Goal: Task Accomplishment & Management: Complete application form

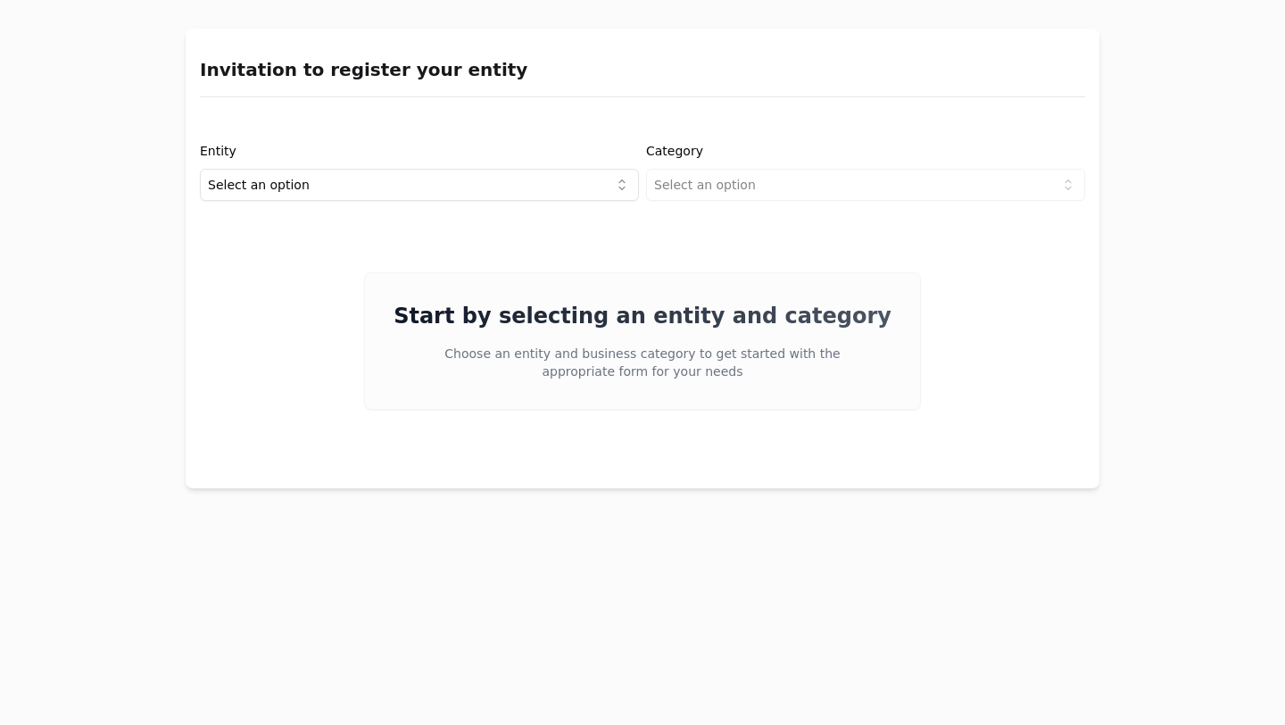
click at [617, 192] on html "Invitation to register your entity Entity Select an option Category Select an o…" at bounding box center [642, 362] width 1285 height 725
click at [806, 185] on html "Invitation to register your entity Entity Project or Company Category Select an…" at bounding box center [642, 362] width 1285 height 725
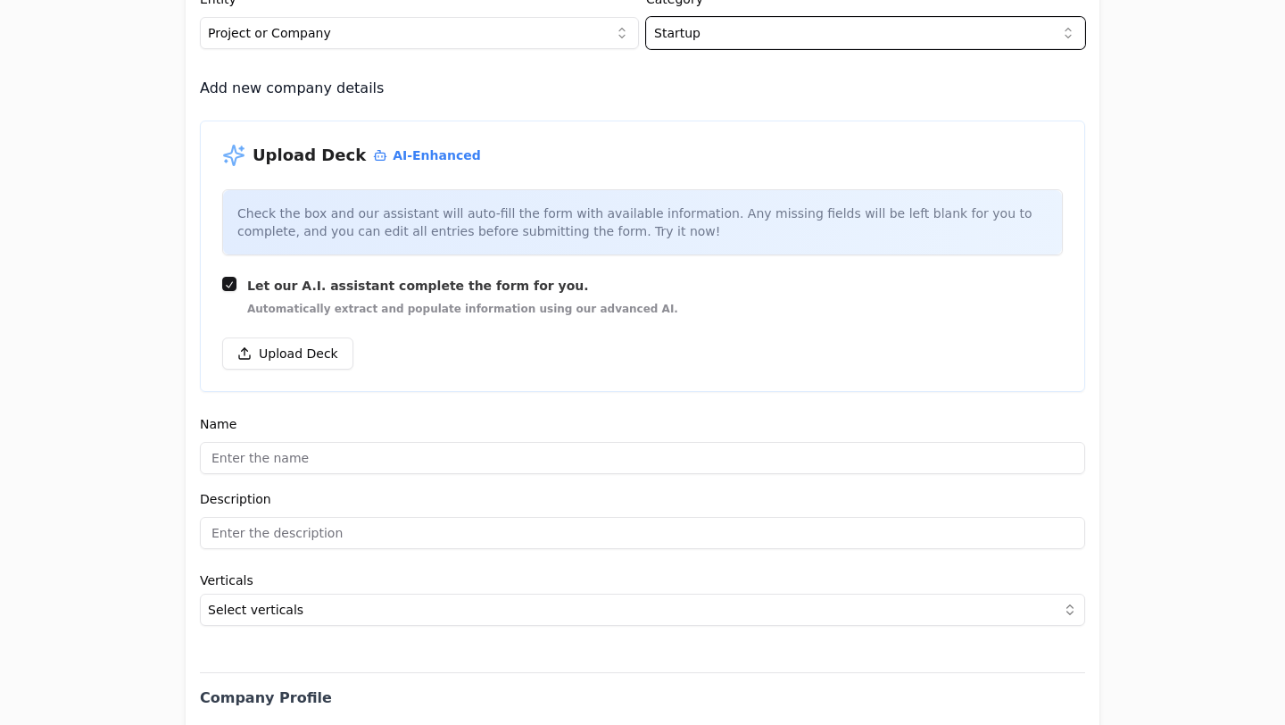
scroll to position [152, 0]
click at [335, 353] on button "Upload Deck" at bounding box center [287, 353] width 131 height 32
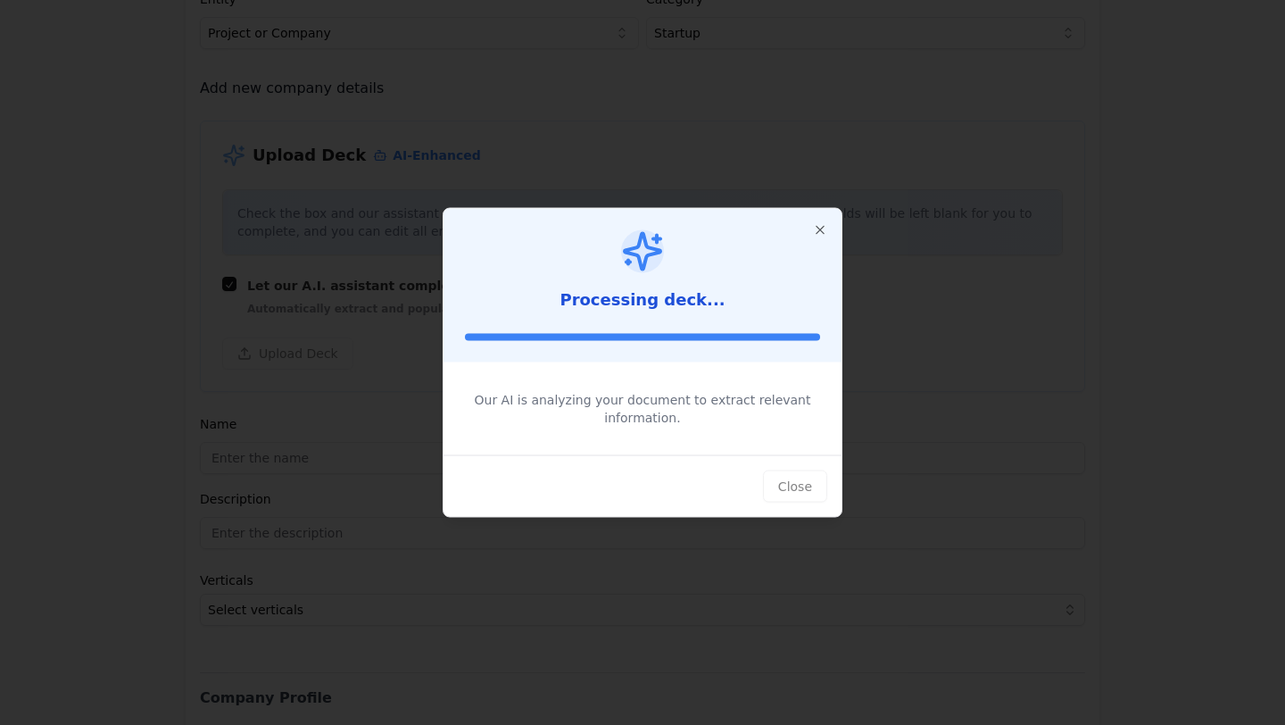
type input "trip promoter"
type input "Redefining how people book experiences"
type textarea "trip promoter is a platform transforming travel creators into Promoters, turnin…"
type input "$330,000,000,000"
type input "$0"
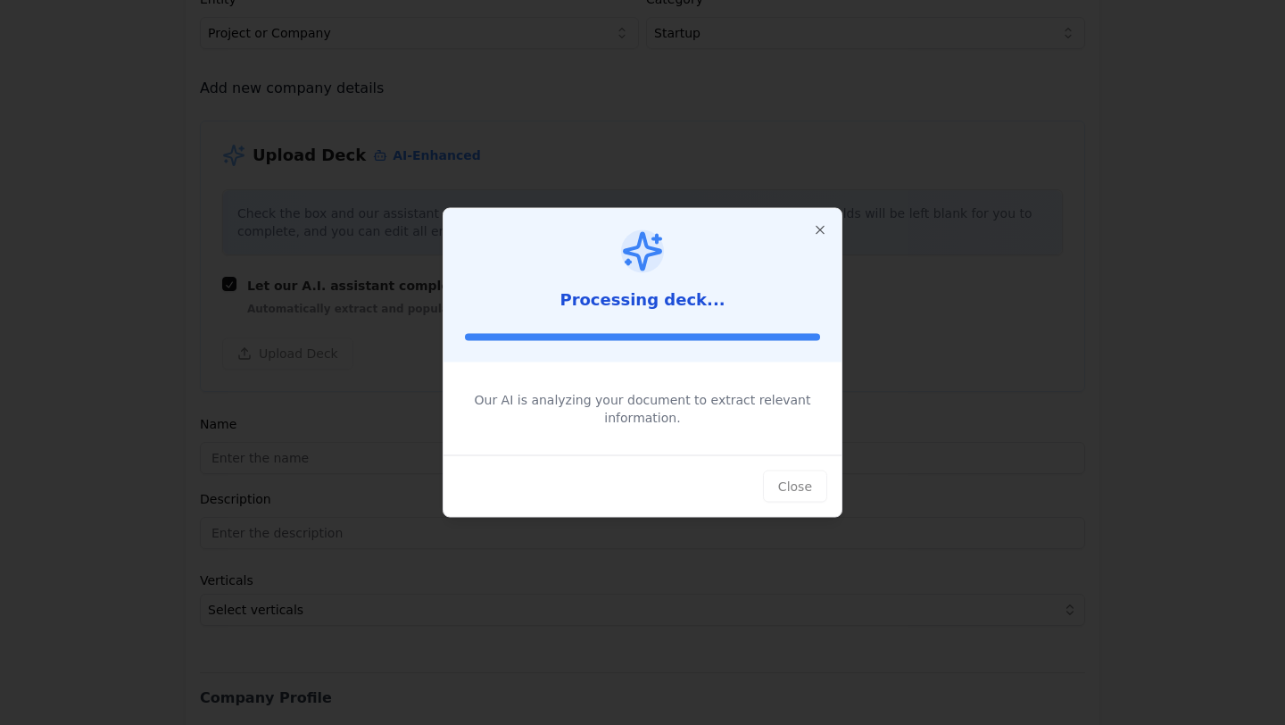
type input "$0"
type textarea "trip promoter empowers travel creators to monetize their content and influence …"
type textarea "Using proprietary AI-powered technology reel2trip®, it transforms user-generate…"
type textarea "trip promoter operates on a B2B2C platform model, taking a 15% commission on pr…"
type textarea "The target users are travel creators who wish to monetize their influence, and …"
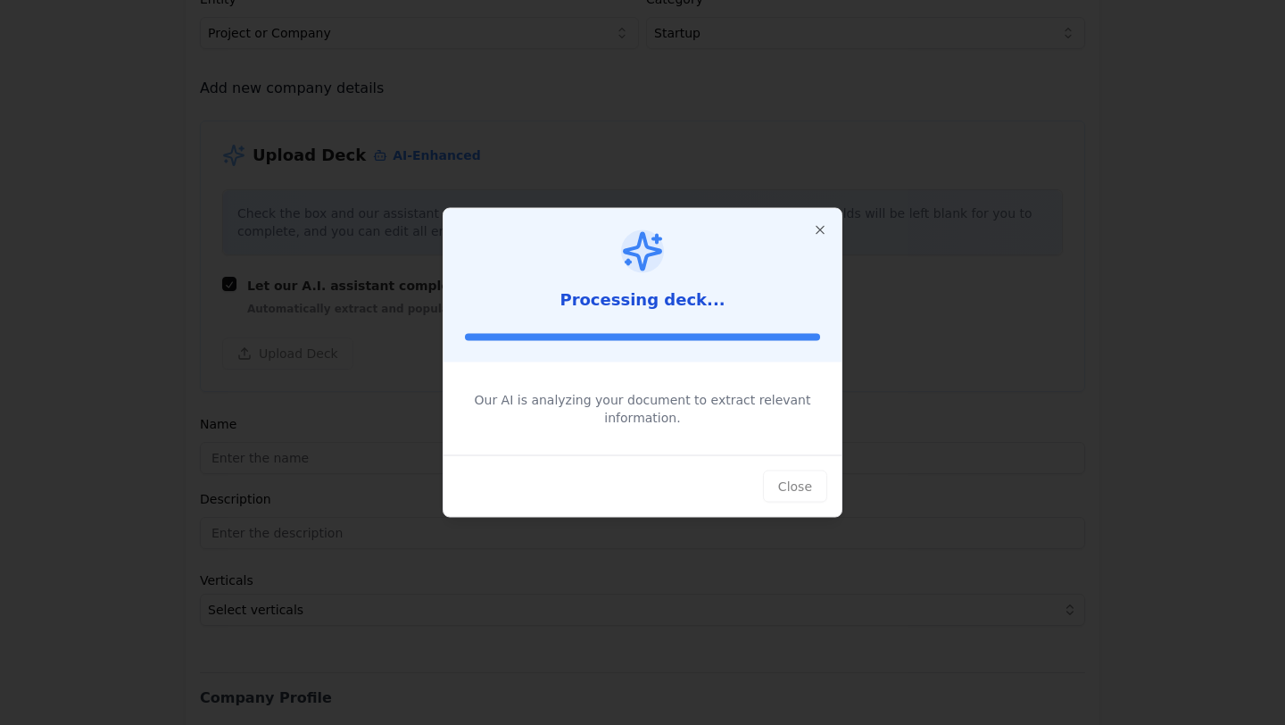
type textarea "Influencers are shaping travel decisions and have become power brokers in the i…"
type textarea "With a market size of $330 billion for experiences globally, trip promoter seek…"
type textarea "trip promoter is seeking a $2M seed round to scale promoter acquisition, increa…"
type input "[URL][DOMAIN_NAME]"
type input "$0"
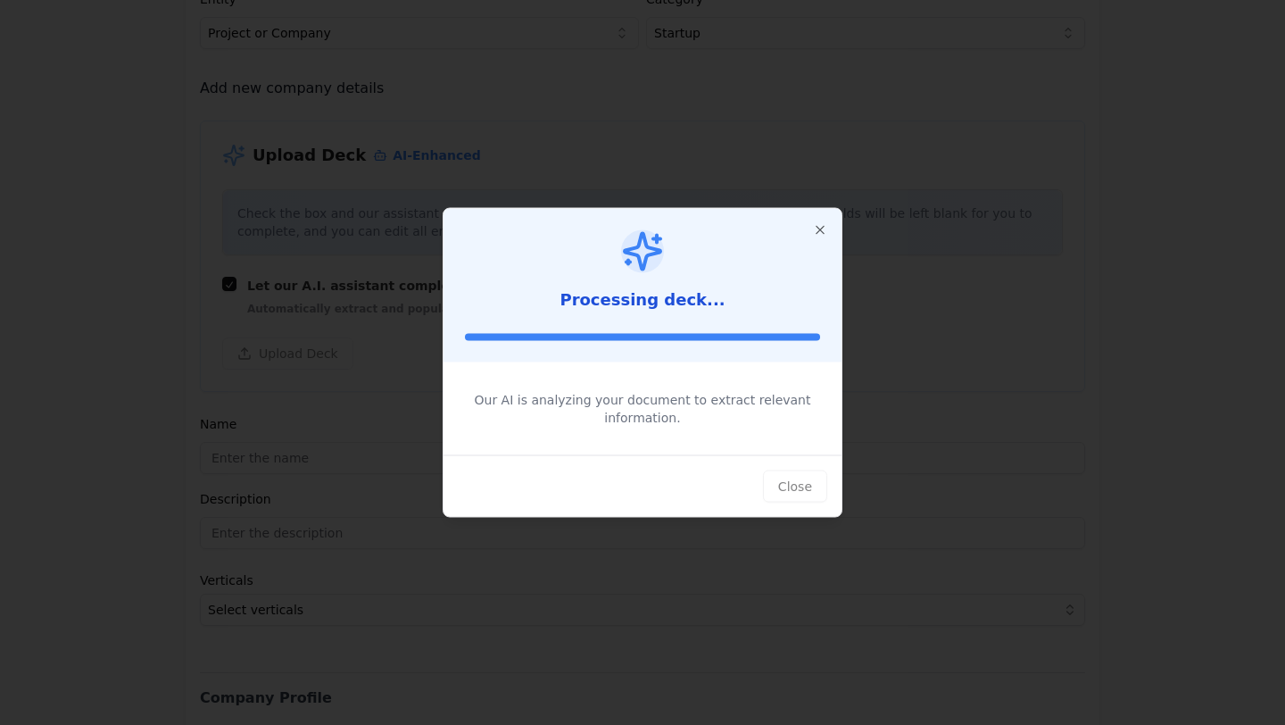
type textarea "The team includes [PERSON_NAME] (Co-Founder & CEO), [PERSON_NAME] (Co-Founder &…"
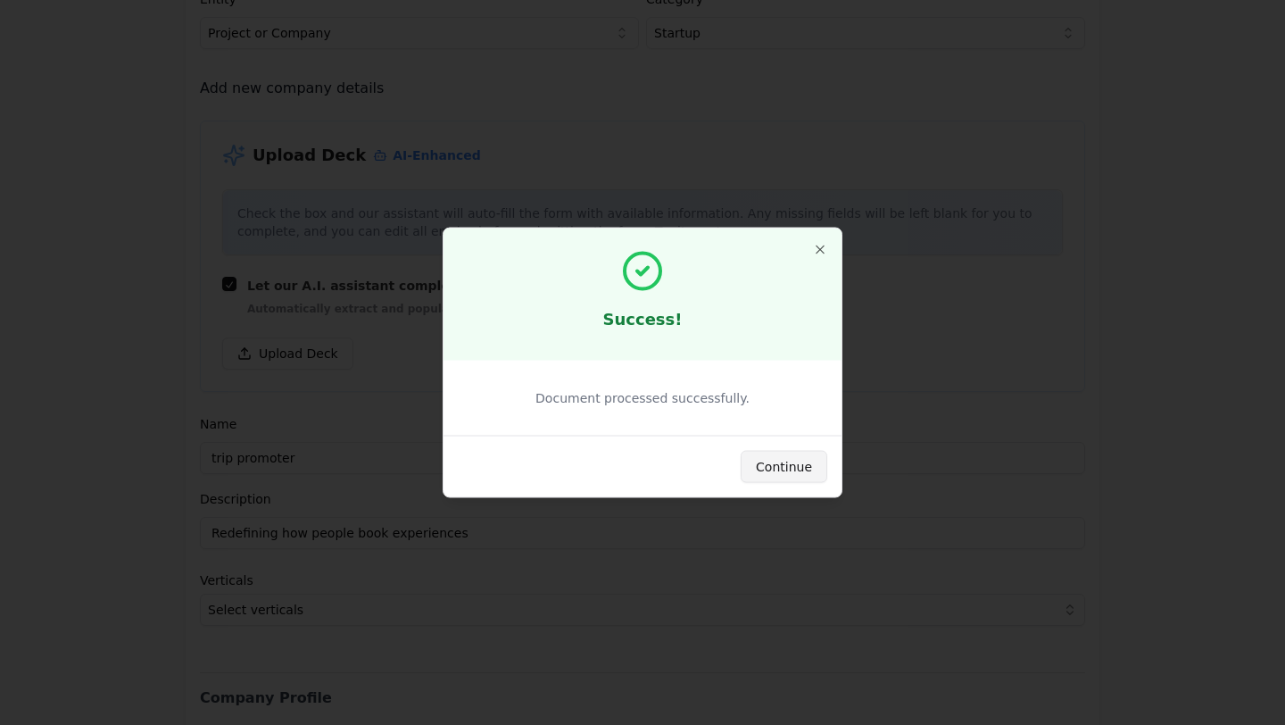
click at [787, 464] on button "Continue" at bounding box center [784, 467] width 87 height 32
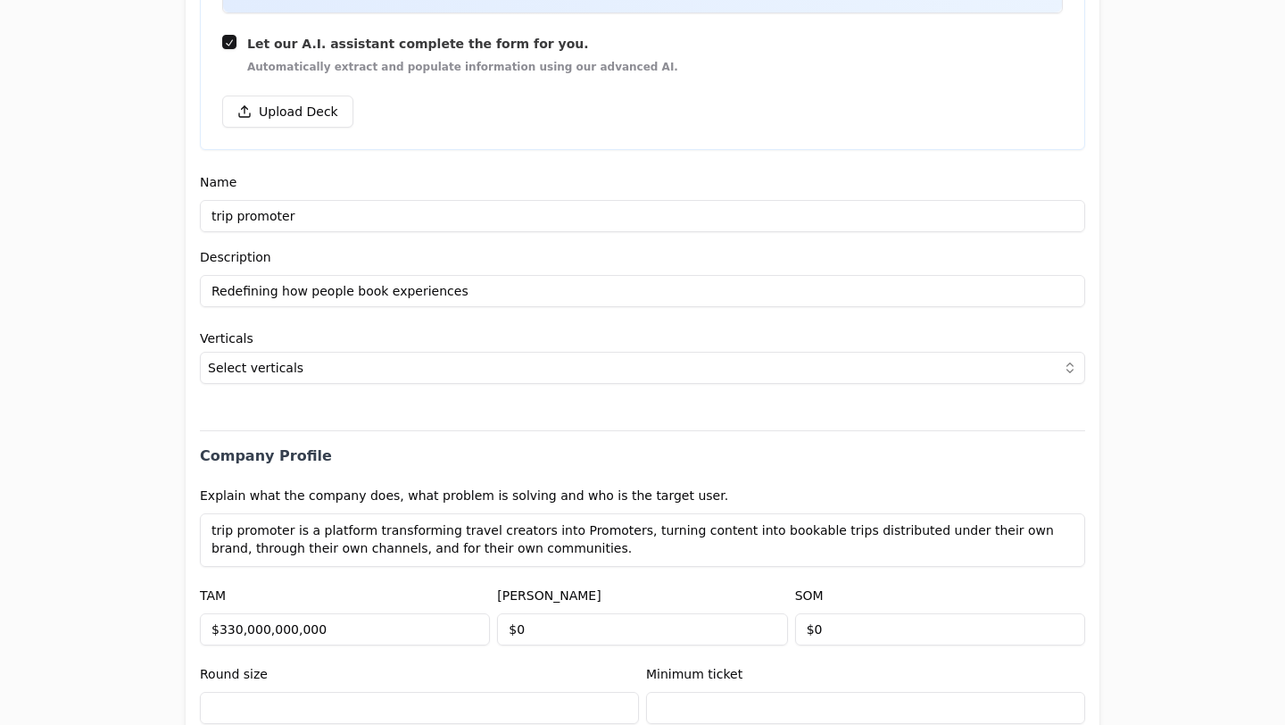
scroll to position [397, 0]
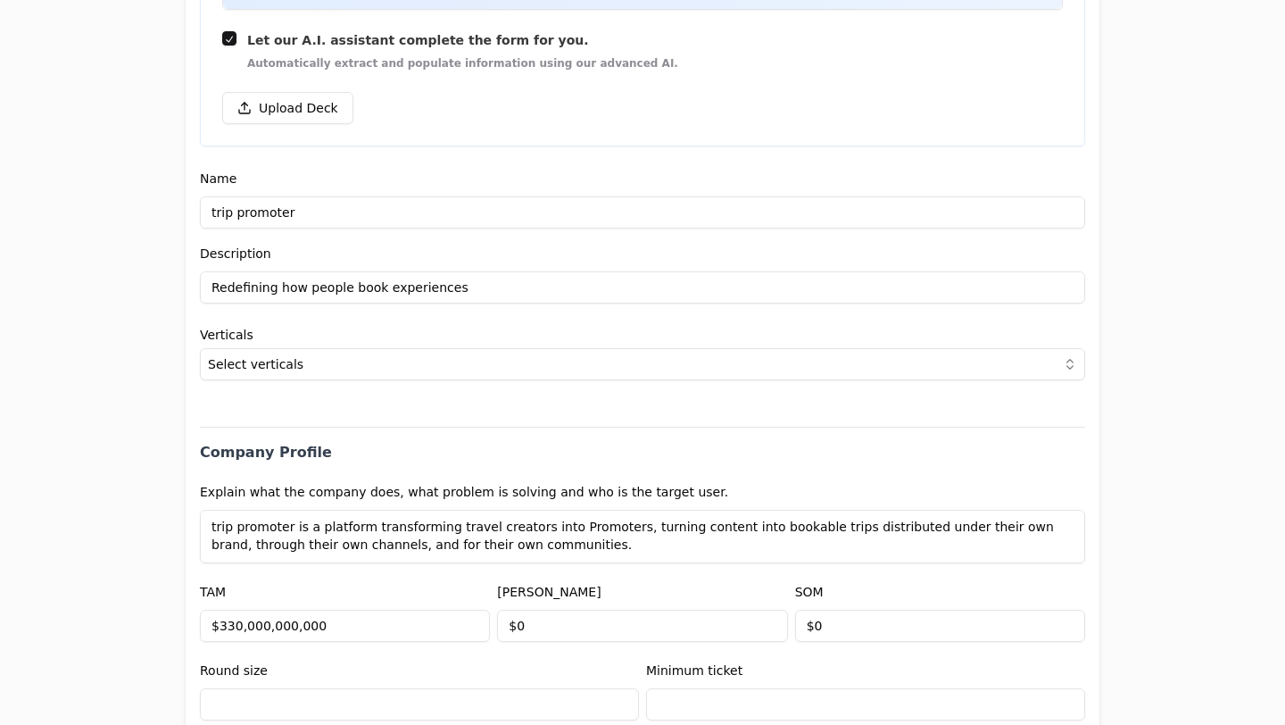
click at [336, 296] on input "Redefining how people book experiences" at bounding box center [642, 287] width 885 height 32
paste input "tripPromoter unlocks the billions left on the table by turning creator influenc…"
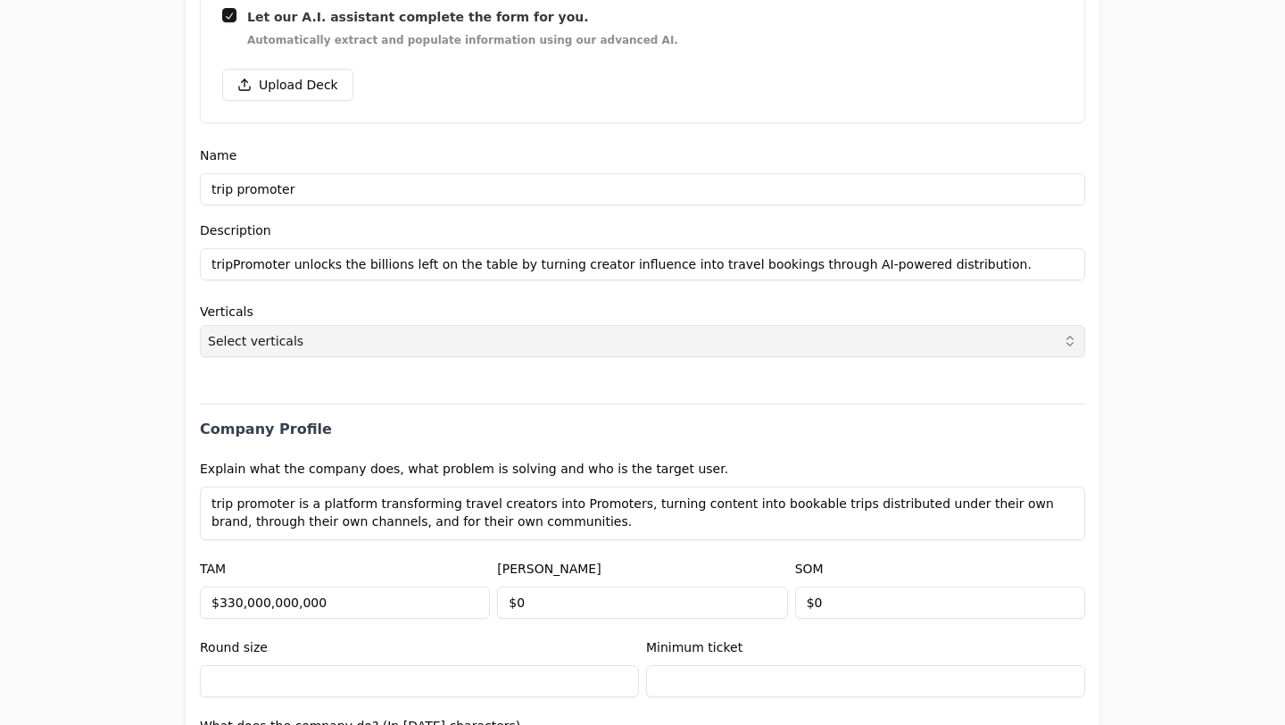
type input "tripPromoter unlocks the billions left on the table by turning creator influenc…"
click at [601, 333] on button "Select verticals" at bounding box center [642, 341] width 885 height 32
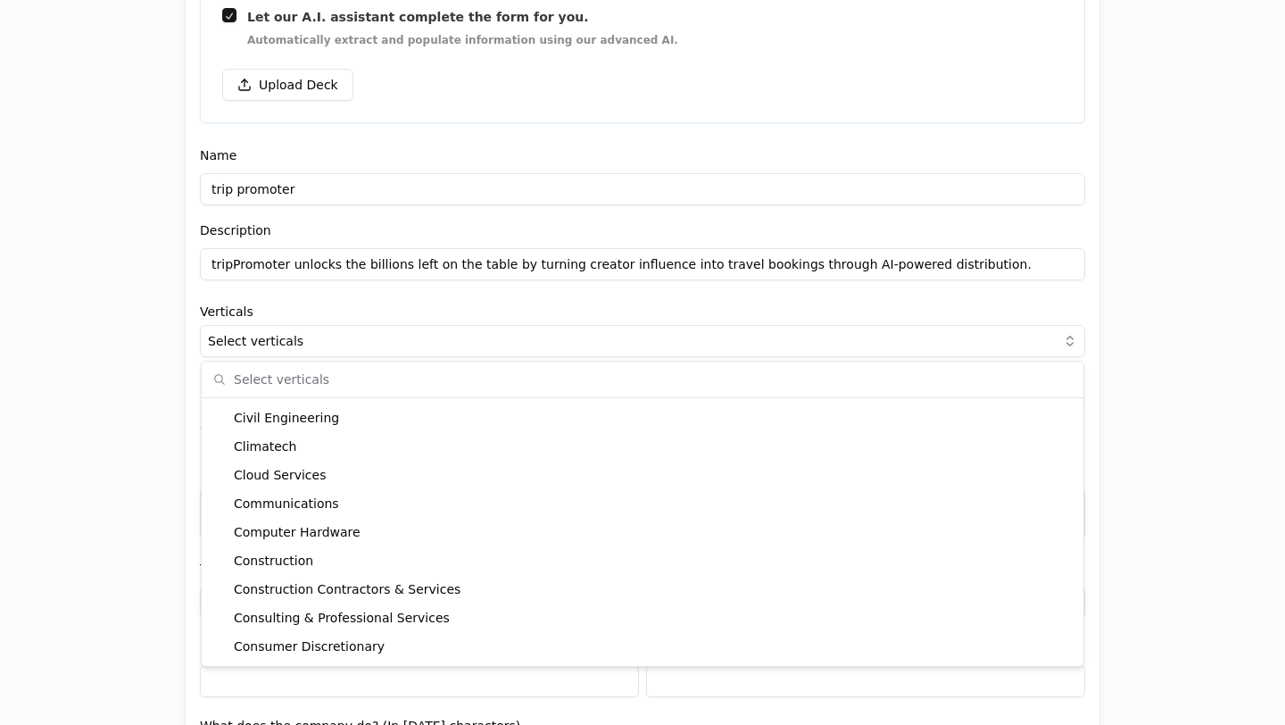
scroll to position [0, 0]
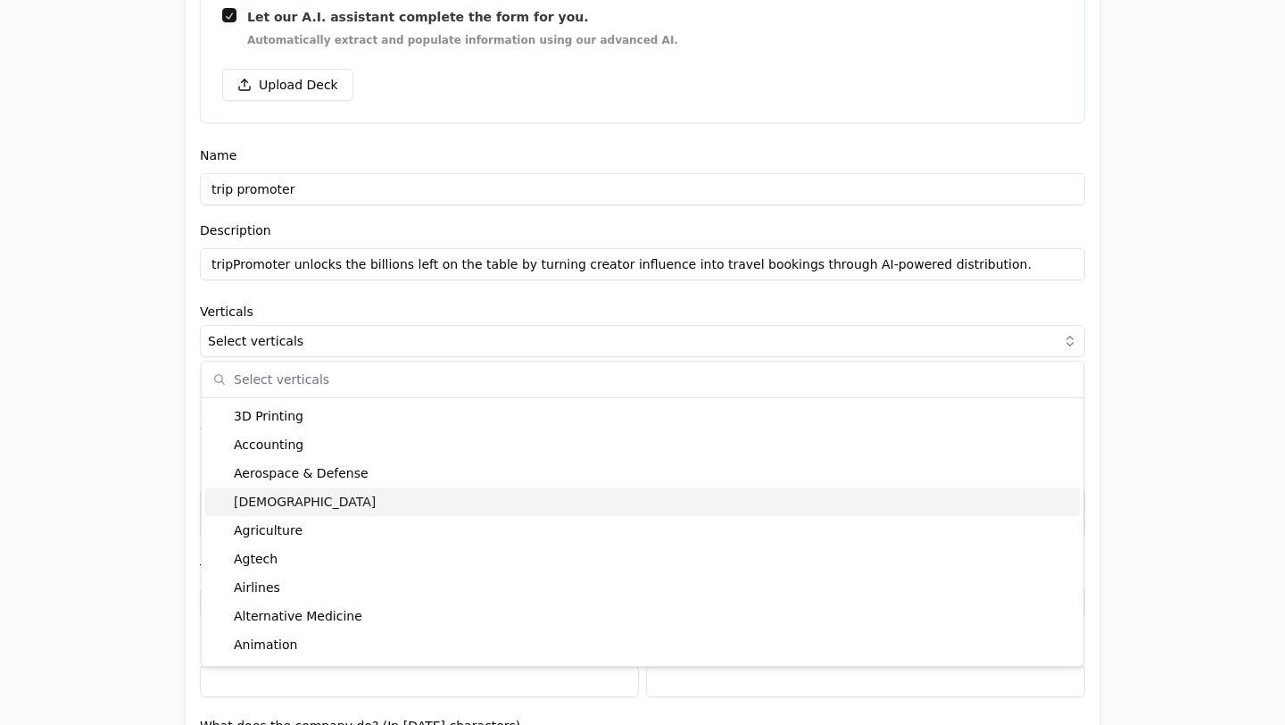
click at [485, 502] on div "[DEMOGRAPHIC_DATA]" at bounding box center [642, 501] width 875 height 29
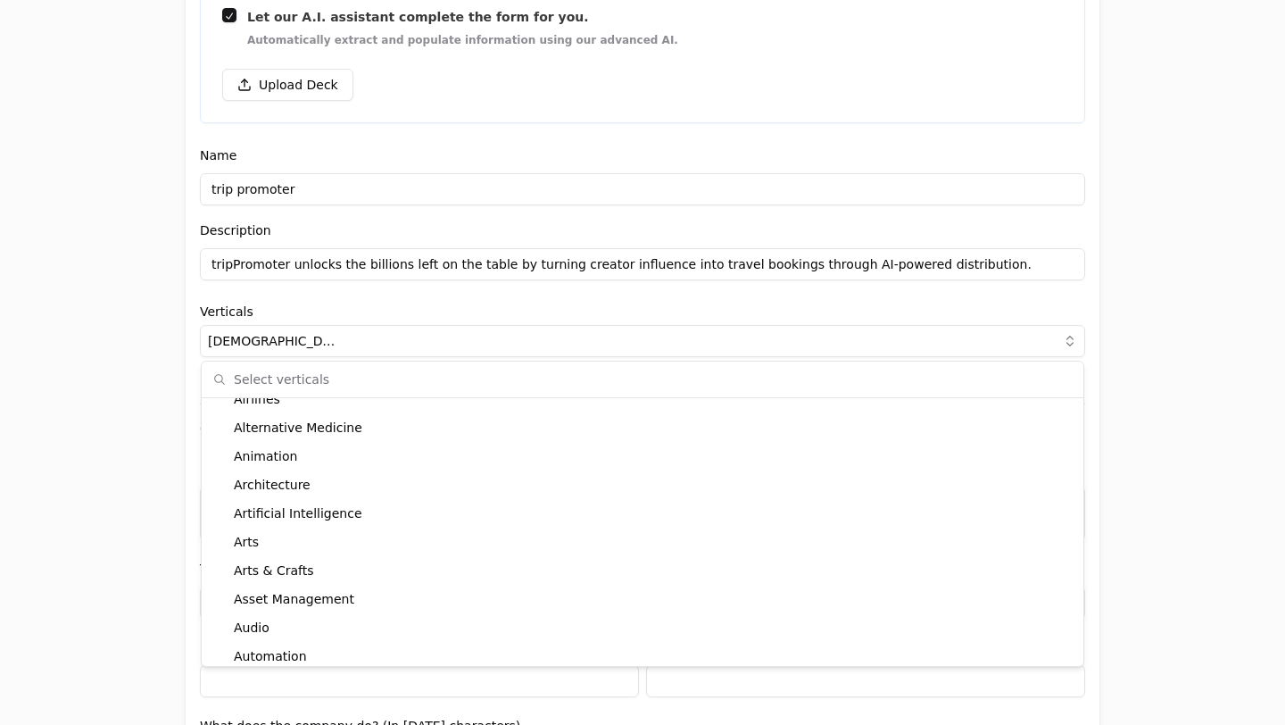
scroll to position [189, 0]
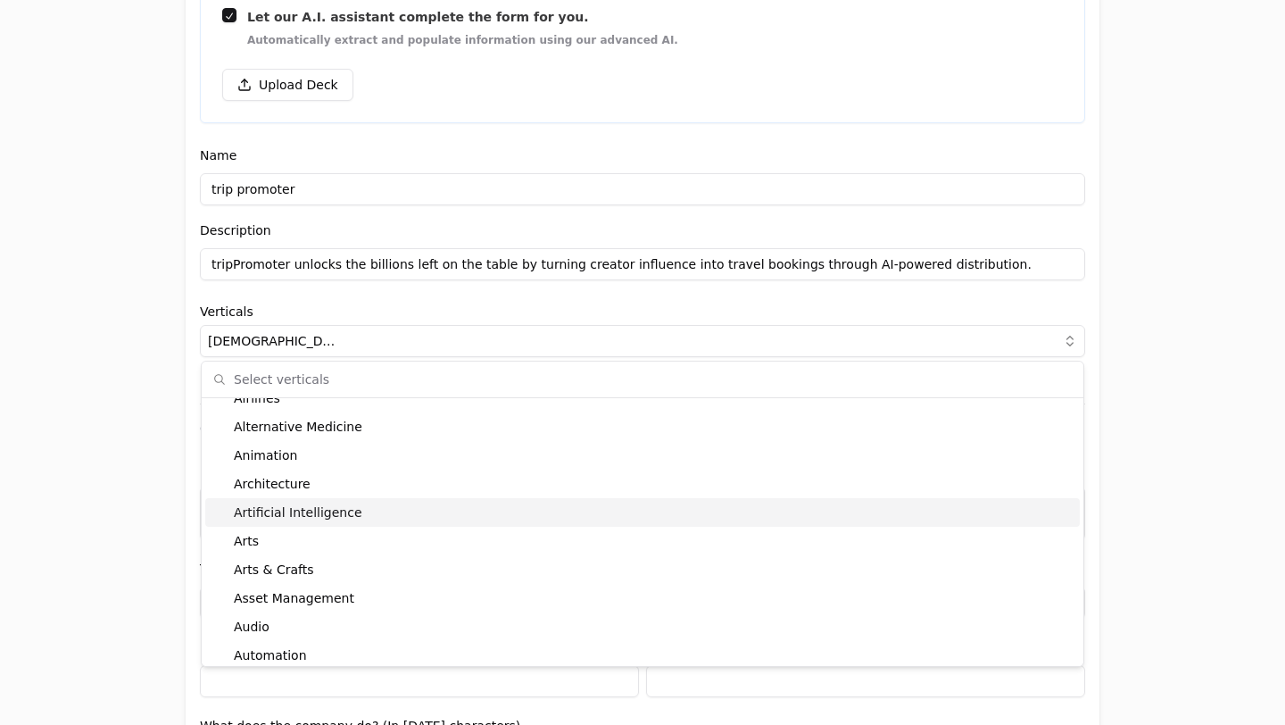
click at [392, 515] on div "Artificial Intelligence" at bounding box center [642, 512] width 875 height 29
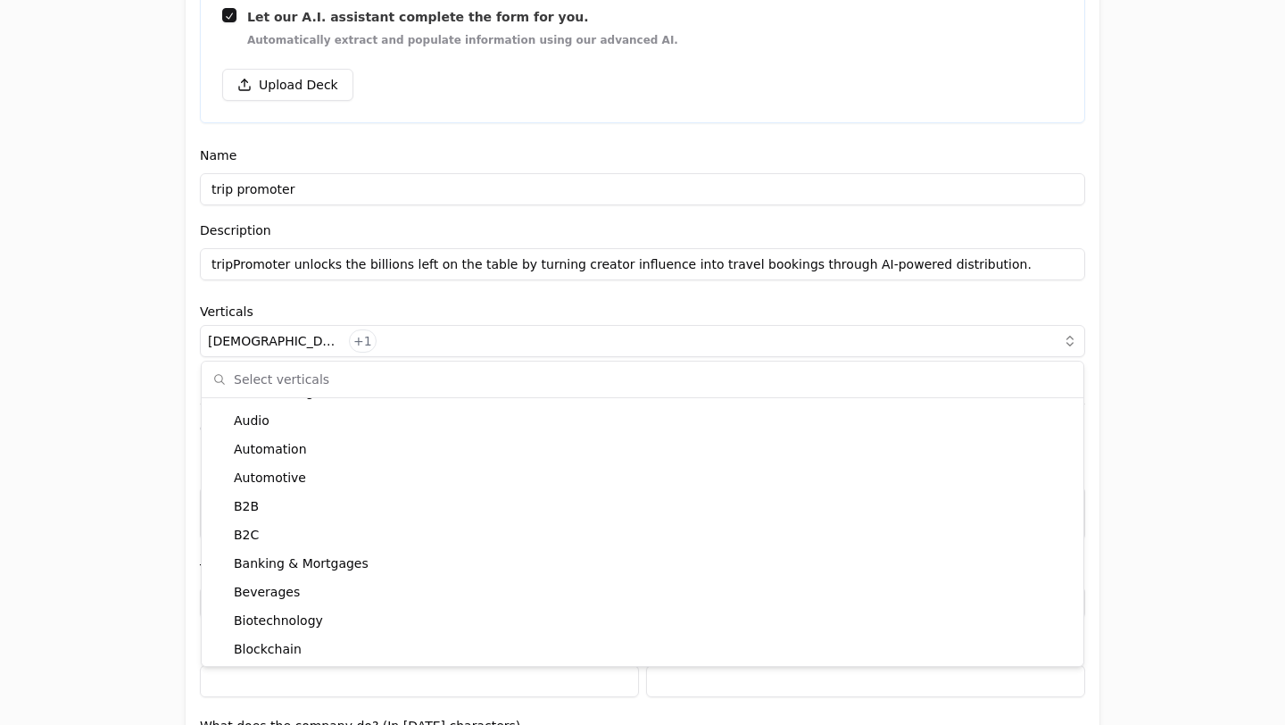
scroll to position [396, 0]
